Goal: Task Accomplishment & Management: Manage account settings

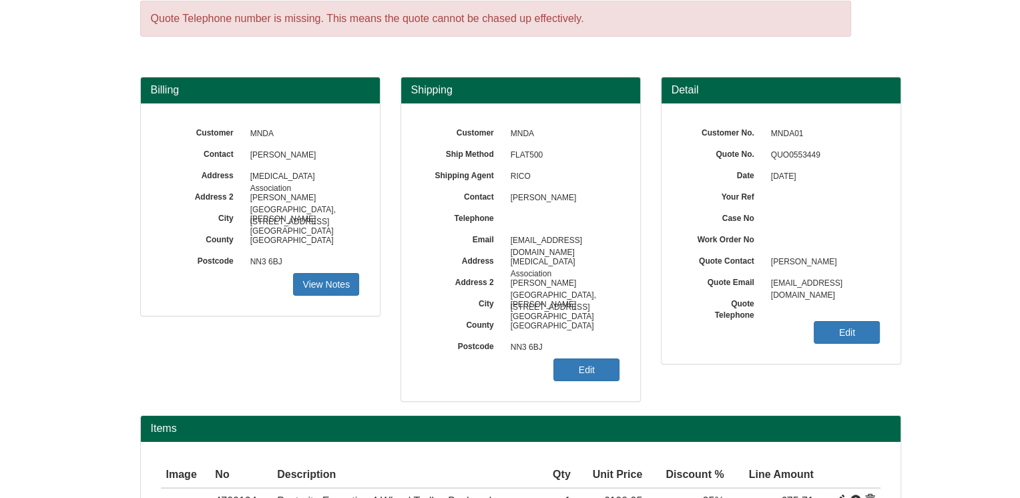
scroll to position [134, 0]
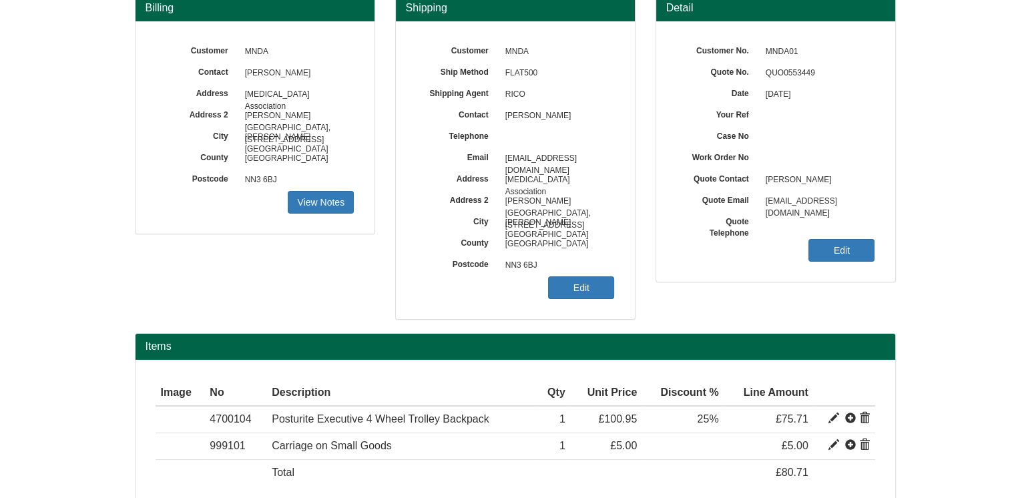
click at [587, 288] on div "Customer MNDA Ship Method FLAT500 Shipping Agent RICO Contact [PERSON_NAME] Tel…" at bounding box center [515, 170] width 239 height 298
click at [581, 287] on link "Edit" at bounding box center [581, 287] width 66 height 23
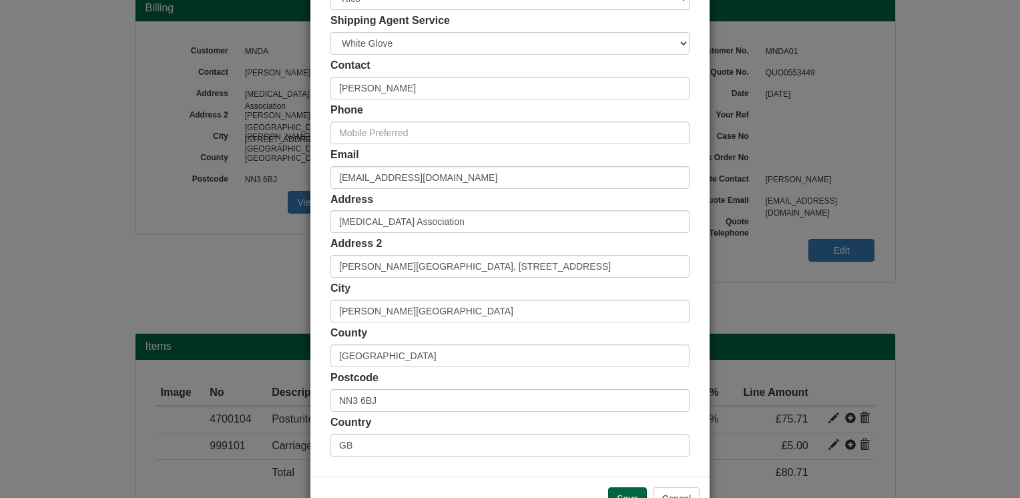
scroll to position [200, 0]
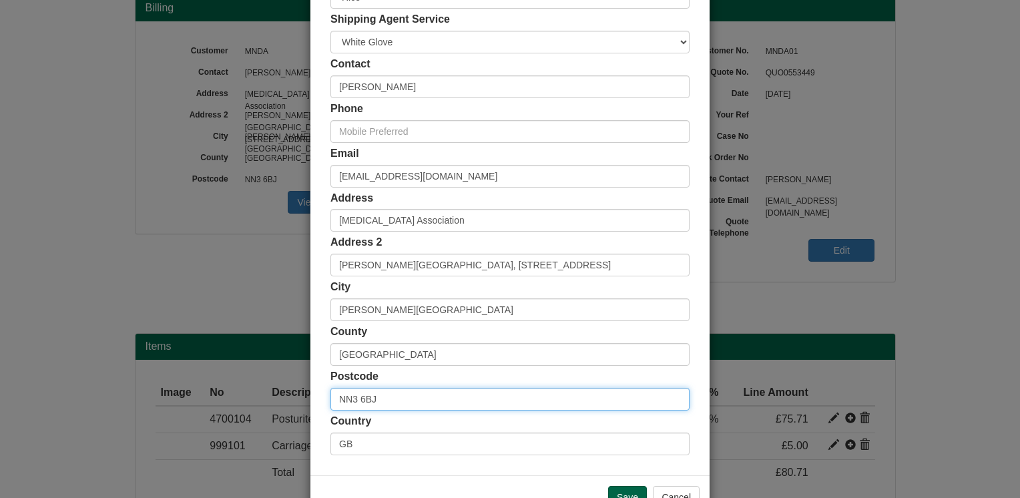
drag, startPoint x: 405, startPoint y: 389, endPoint x: 314, endPoint y: 399, distance: 91.4
click at [315, 399] on div "Customer Name MNDA Ship Method Free of Charge £5 Flat Rate £7.50 Flat Rate £10 …" at bounding box center [509, 166] width 399 height 617
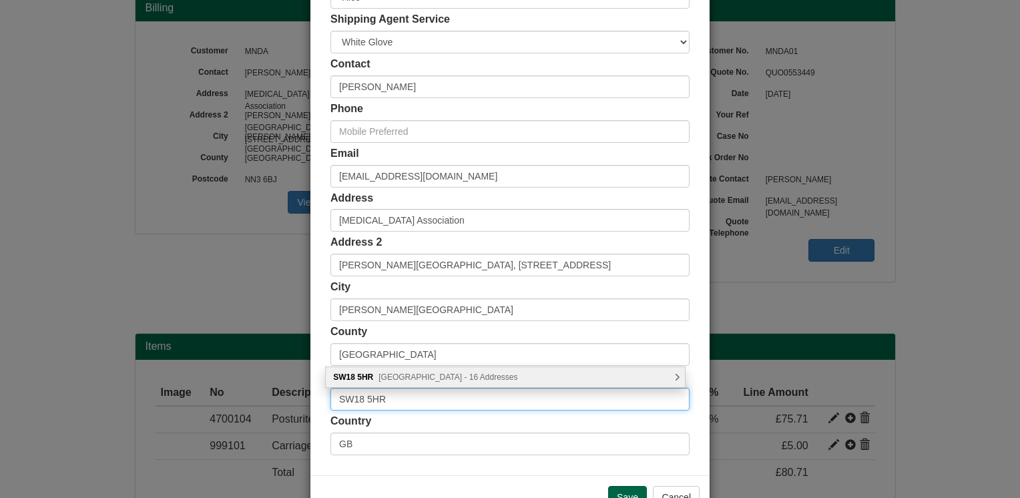
type input "SW18 5HR"
click at [674, 372] on div "SW18 [STREET_ADDRESS] - 16 Addresses" at bounding box center [505, 377] width 359 height 20
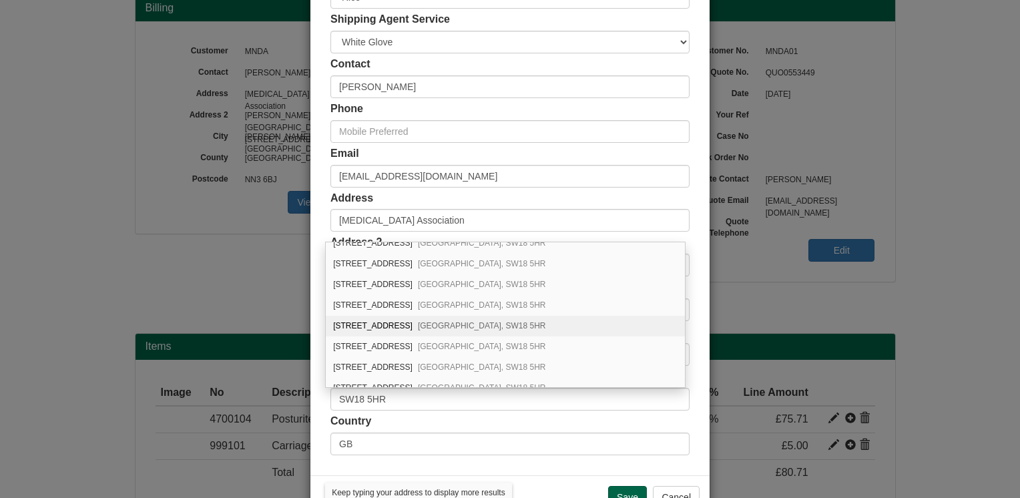
scroll to position [0, 0]
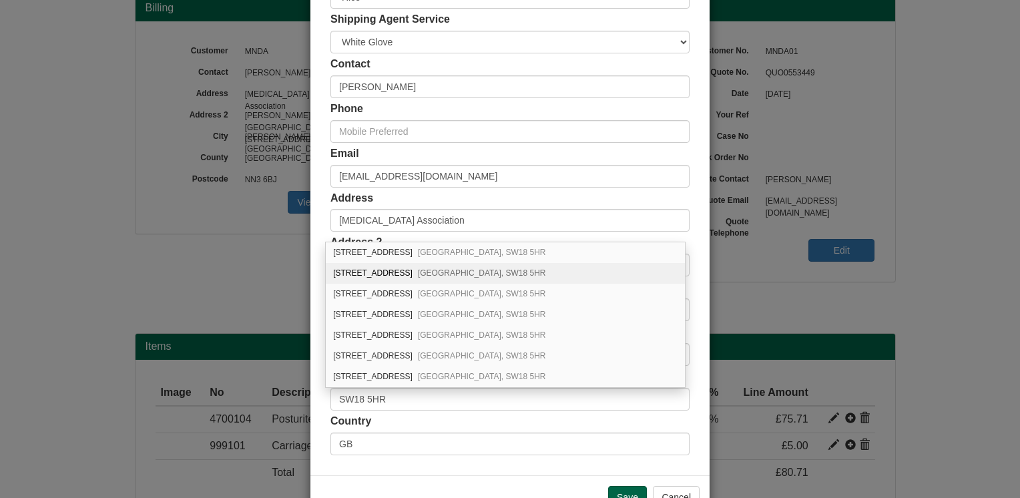
click at [310, 274] on div "Customer Name MNDA Ship Method Free of Charge £5 Flat Rate £7.50 Flat Rate £10 …" at bounding box center [509, 166] width 399 height 617
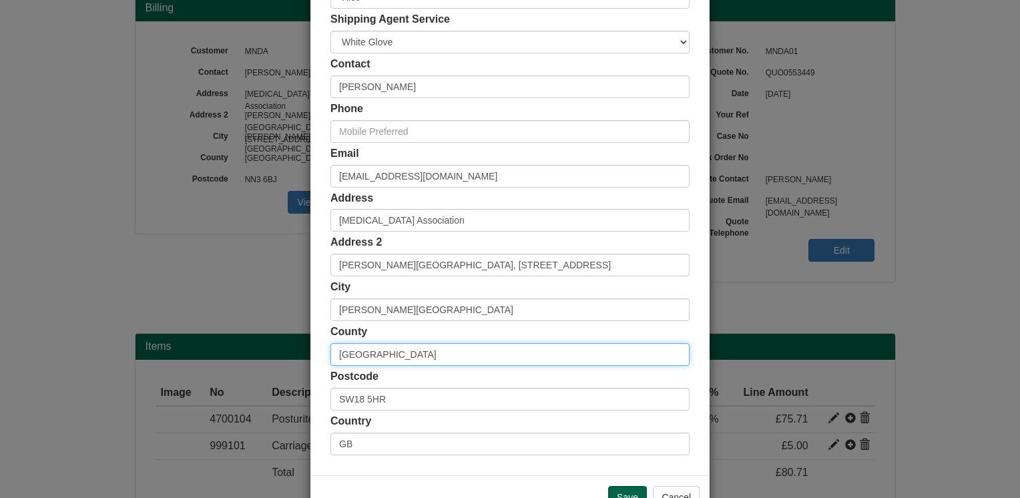
drag, startPoint x: 406, startPoint y: 346, endPoint x: 320, endPoint y: 353, distance: 85.8
click at [323, 352] on div "Customer Name MNDA Ship Method Free of Charge £5 Flat Rate £7.50 Flat Rate £10 …" at bounding box center [509, 166] width 399 height 617
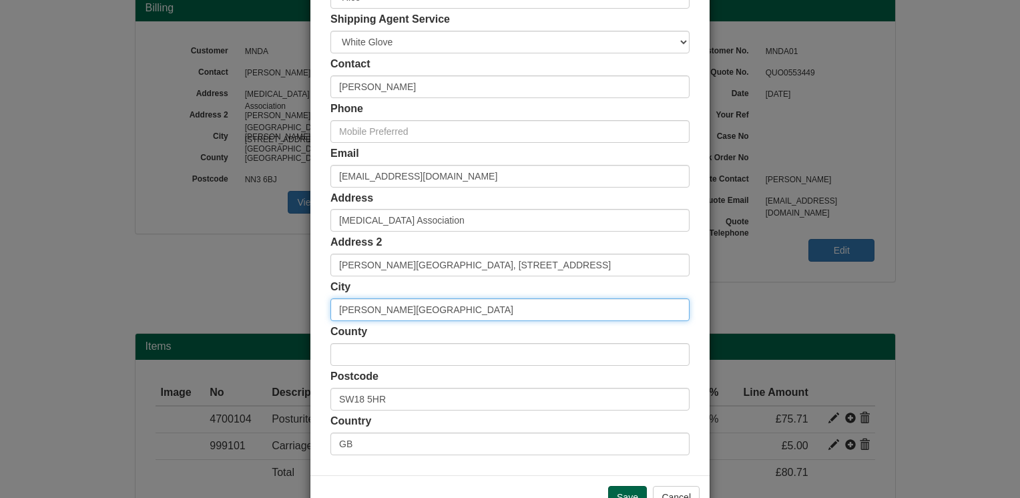
drag, startPoint x: 423, startPoint y: 315, endPoint x: 323, endPoint y: 311, distance: 100.2
click at [316, 314] on div "Customer Name MNDA Ship Method Free of Charge £5 Flat Rate £7.50 Flat Rate £10 …" at bounding box center [509, 166] width 399 height 617
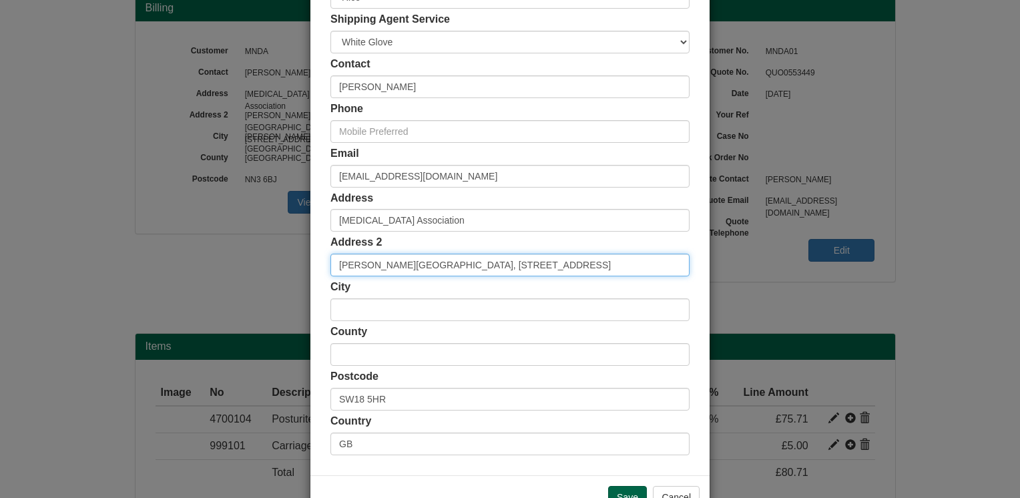
drag, startPoint x: 489, startPoint y: 266, endPoint x: 329, endPoint y: 267, distance: 159.5
click at [330, 267] on input "[PERSON_NAME][GEOGRAPHIC_DATA], [STREET_ADDRESS]" at bounding box center [509, 265] width 359 height 23
type input "*TBC on PO*"
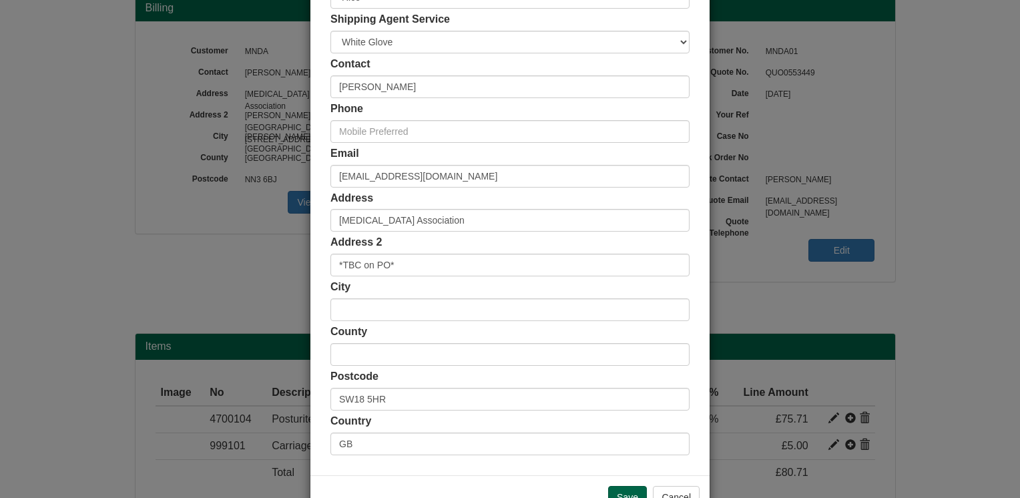
click at [310, 258] on div "Customer Name MNDA Ship Method Free of Charge £5 Flat Rate £7.50 Flat Rate £10 …" at bounding box center [509, 166] width 399 height 617
click at [617, 487] on input "Save" at bounding box center [627, 497] width 39 height 23
